Goal: Task Accomplishment & Management: Manage account settings

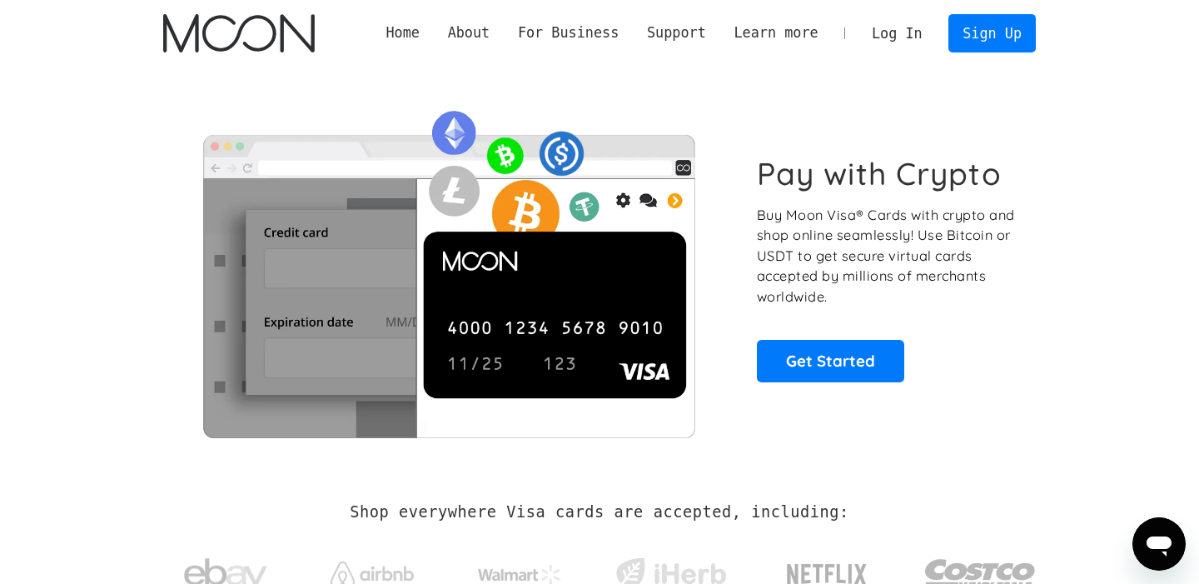
click at [889, 28] on link "Log In" at bounding box center [897, 33] width 78 height 37
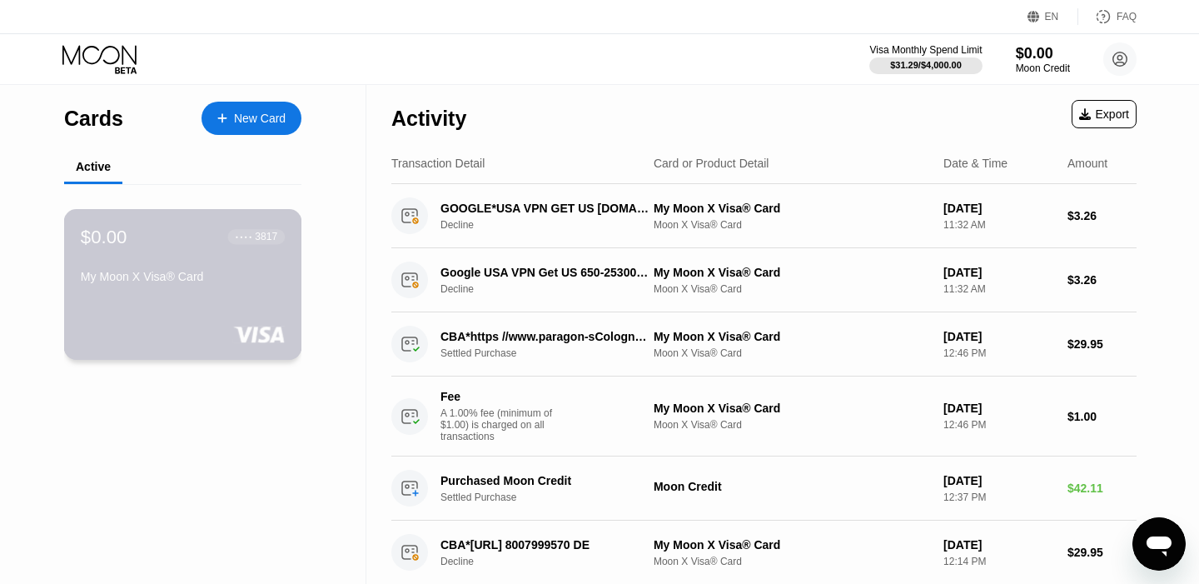
click at [225, 267] on div "$0.00 ● ● ● ● 3817 My Moon X Visa® Card" at bounding box center [183, 258] width 204 height 64
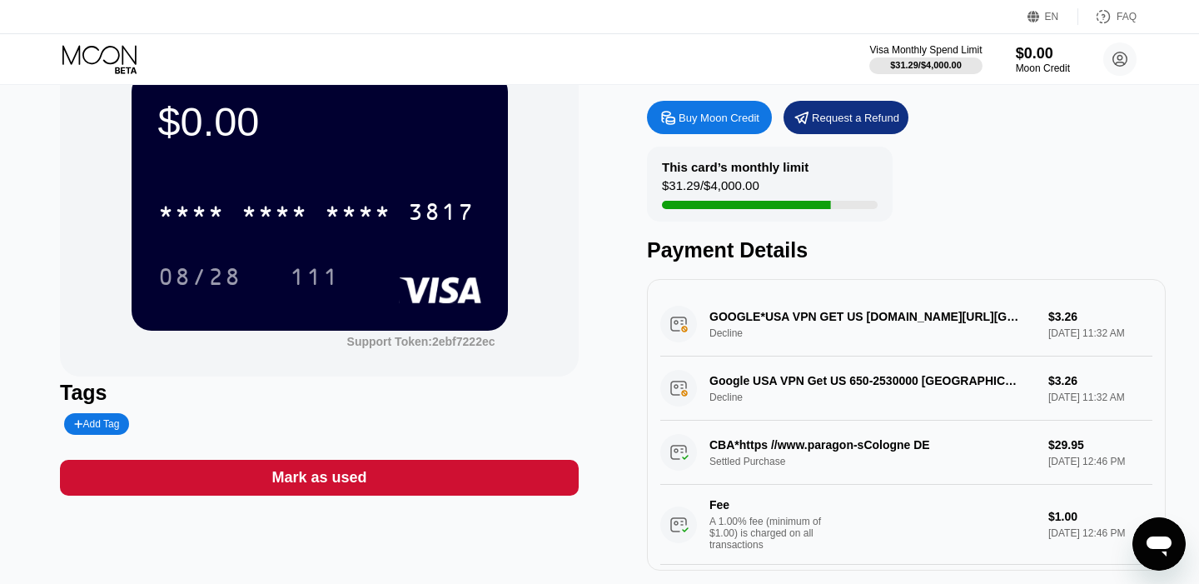
scroll to position [63, 0]
